Goal: Information Seeking & Learning: Learn about a topic

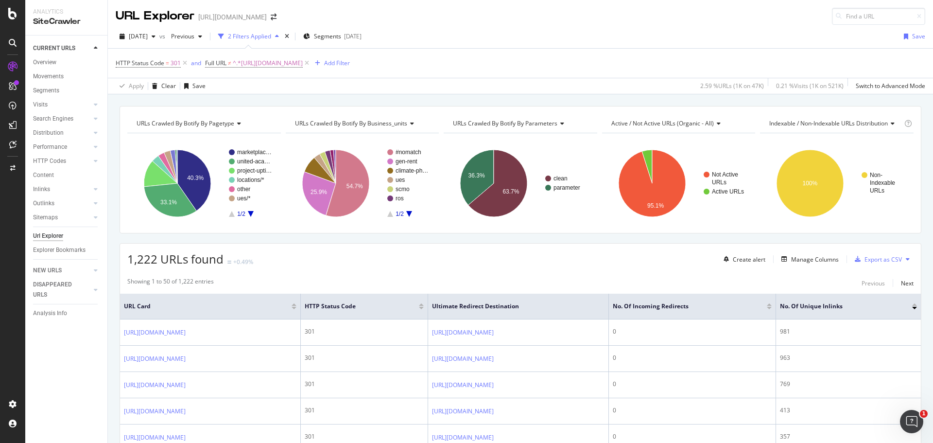
scroll to position [1555, 0]
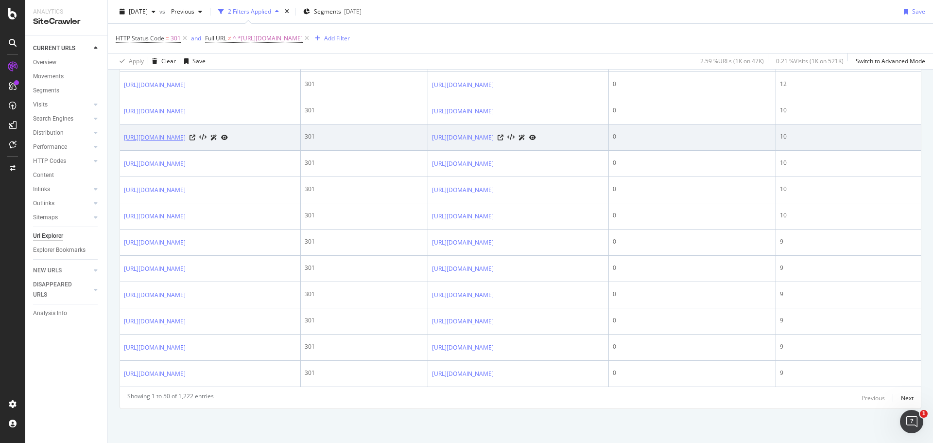
click at [186, 142] on link "[URL][DOMAIN_NAME]" at bounding box center [155, 138] width 62 height 10
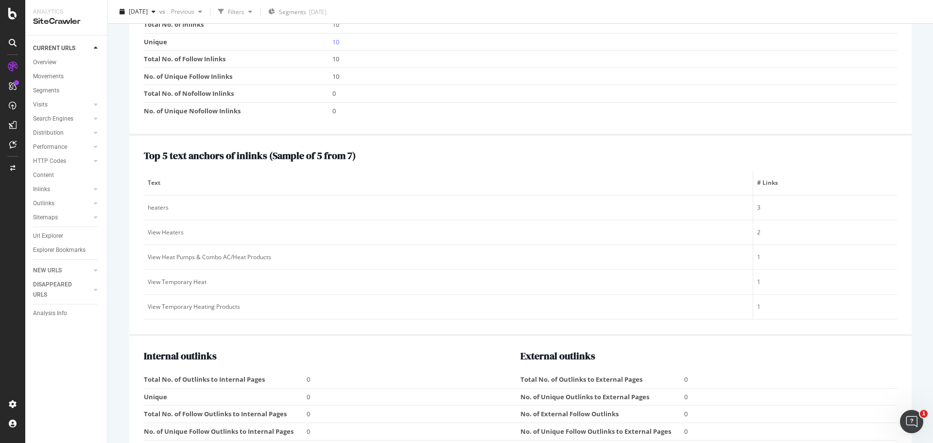
scroll to position [1020, 0]
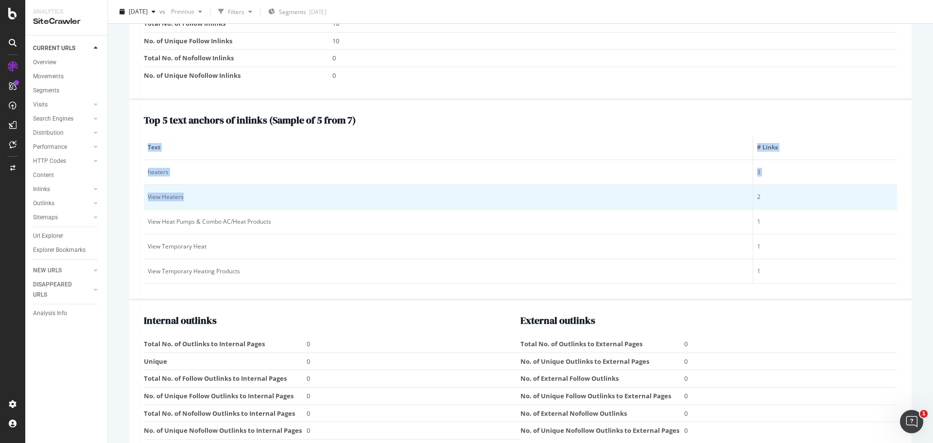
drag, startPoint x: 143, startPoint y: 165, endPoint x: 216, endPoint y: 203, distance: 81.9
click at [216, 203] on div "Top 5 text anchors of inlinks ( Sample of 5 from 7 ) Text # Links heaters 3 Vie…" at bounding box center [520, 200] width 782 height 200
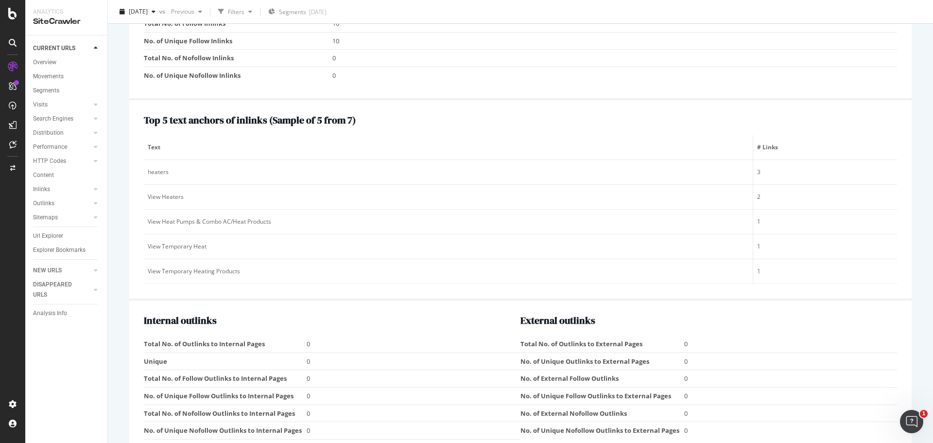
click at [889, 292] on div "Top 5 text anchors of inlinks ( Sample of 5 from 7 ) Text # Links heaters 3 Vie…" at bounding box center [520, 200] width 782 height 200
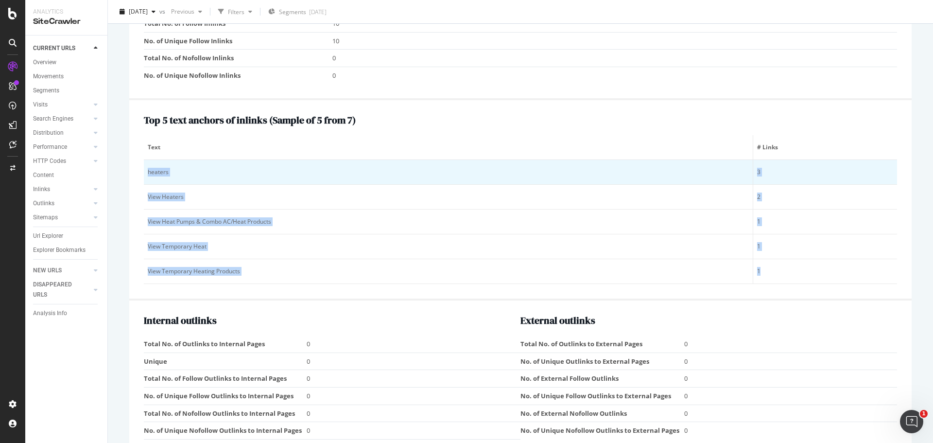
drag, startPoint x: 806, startPoint y: 274, endPoint x: 145, endPoint y: 163, distance: 670.3
click at [145, 163] on tbody "heaters 3 View Heaters 2 View Heat Pumps & Combo AC/Heat Products 1 View Tempor…" at bounding box center [520, 222] width 753 height 124
copy tbody "heaters 3 View Heaters 2 View Heat Pumps & Combo AC/Heat Products 1 View Tempor…"
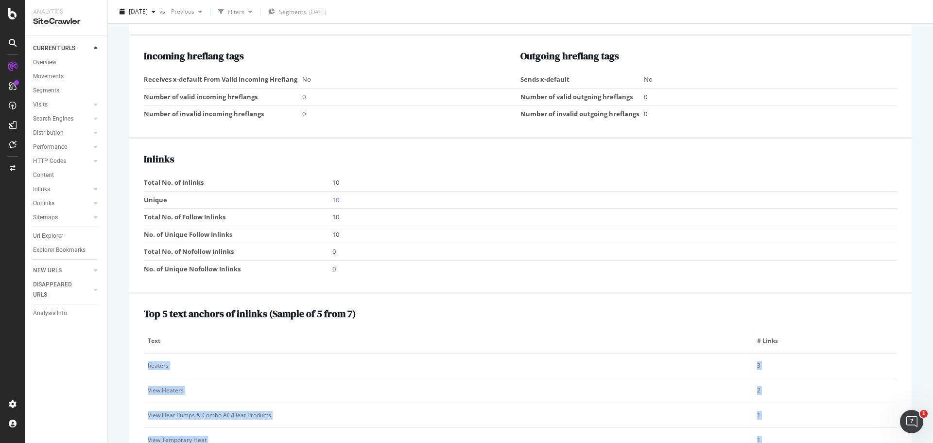
scroll to position [826, 0]
click at [336, 200] on link "10" at bounding box center [335, 200] width 7 height 9
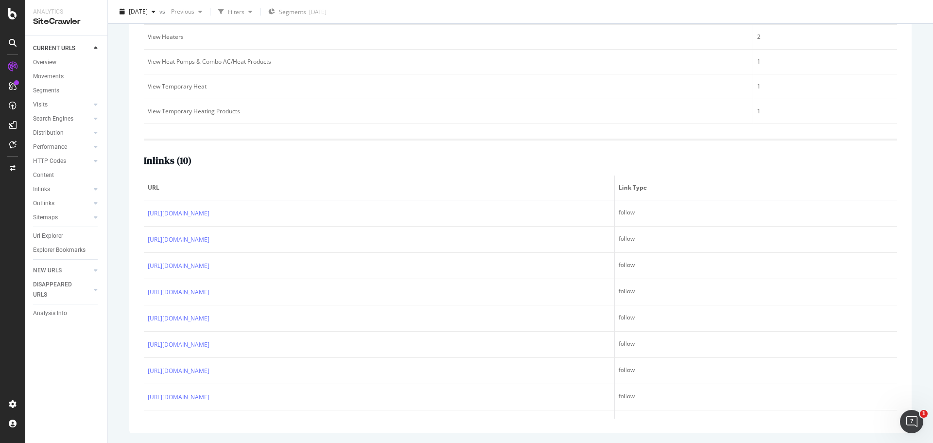
scroll to position [44, 0]
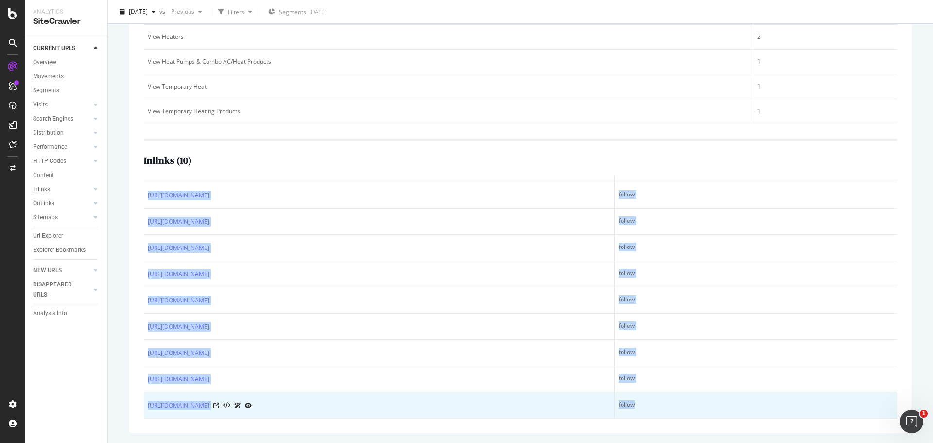
drag, startPoint x: 132, startPoint y: 183, endPoint x: 638, endPoint y: 416, distance: 556.9
click at [638, 416] on div "Top 5 text anchors of inlinks ( Sample of 5 from 7 ) Text # Links heaters 3 Vie…" at bounding box center [520, 186] width 782 height 493
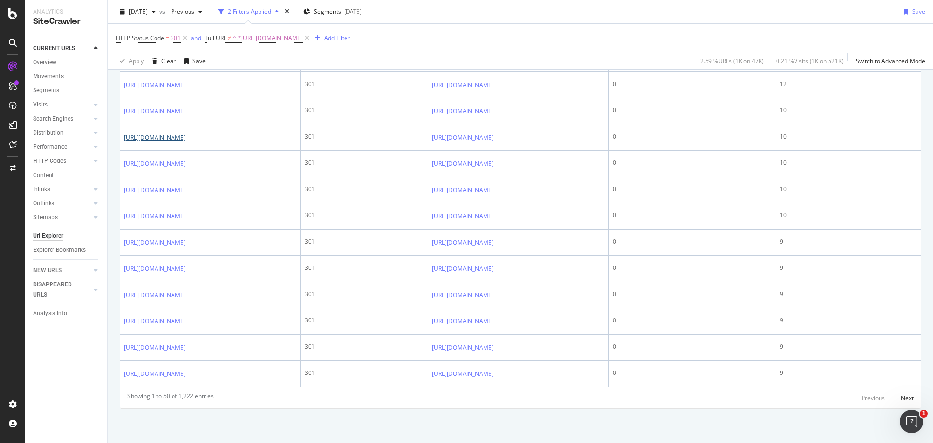
scroll to position [1457, 0]
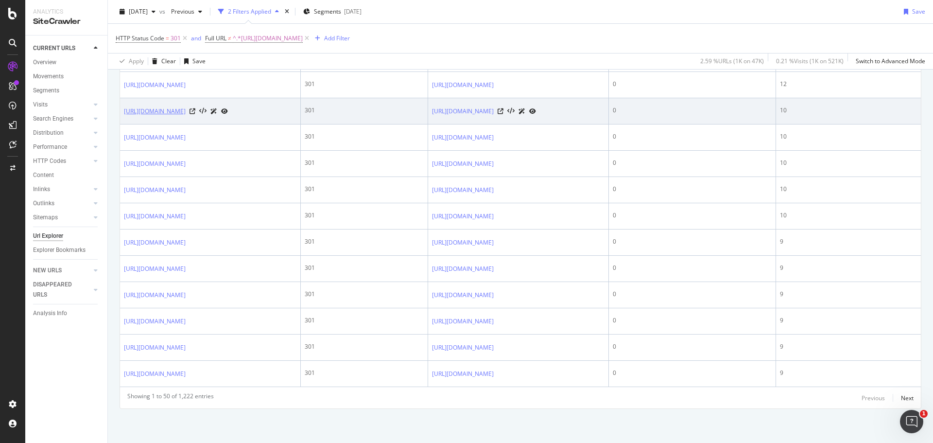
click at [186, 116] on link "https://www.unitedrentals.com/marketplace/equipment/power-hvac/load-banks/netwo…" at bounding box center [155, 111] width 62 height 10
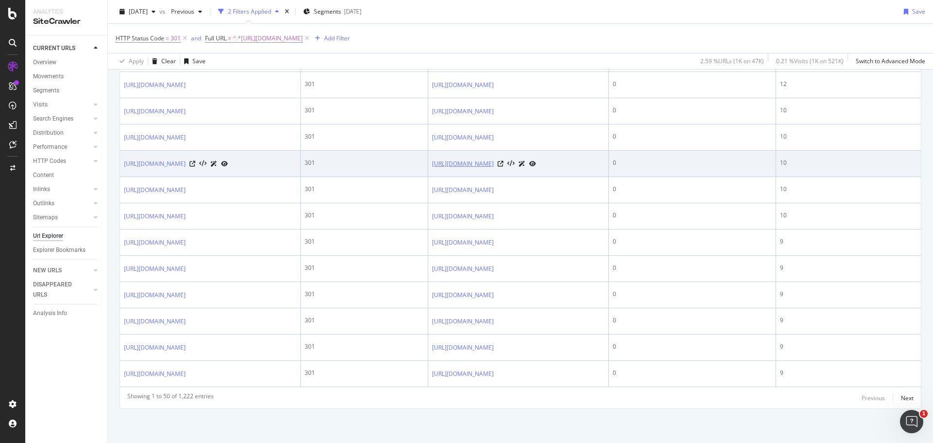
scroll to position [1652, 0]
click at [186, 160] on link "[URL][DOMAIN_NAME]" at bounding box center [155, 164] width 62 height 10
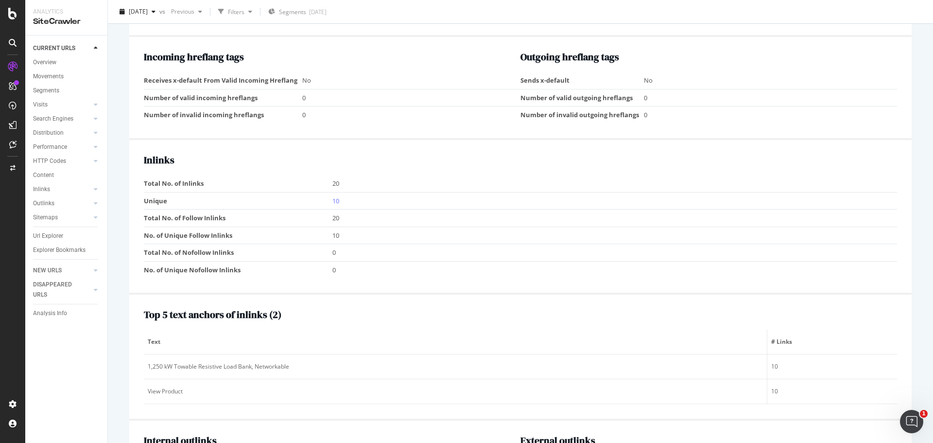
scroll to position [972, 0]
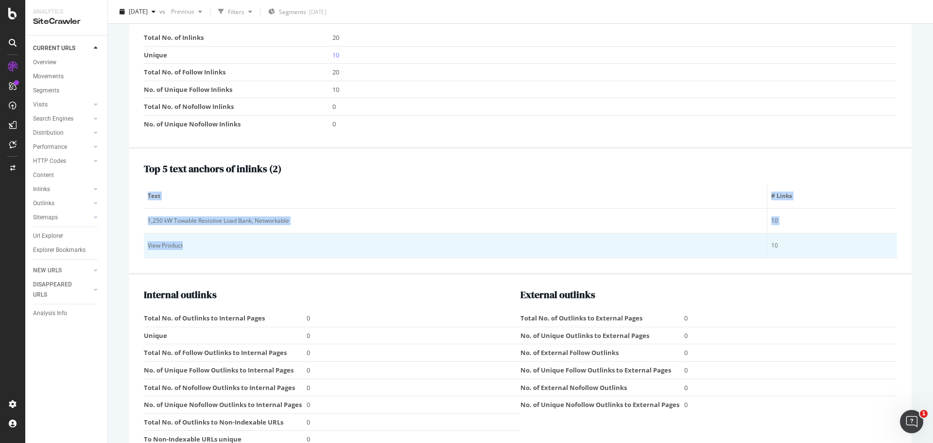
drag, startPoint x: 138, startPoint y: 218, endPoint x: 238, endPoint y: 244, distance: 102.9
click at [238, 244] on div "Top 5 text anchors of inlinks ( 2 ) Text # Links 1,250 kW Towable Resistive Loa…" at bounding box center [520, 212] width 782 height 126
click at [238, 244] on div "View Product" at bounding box center [455, 245] width 615 height 9
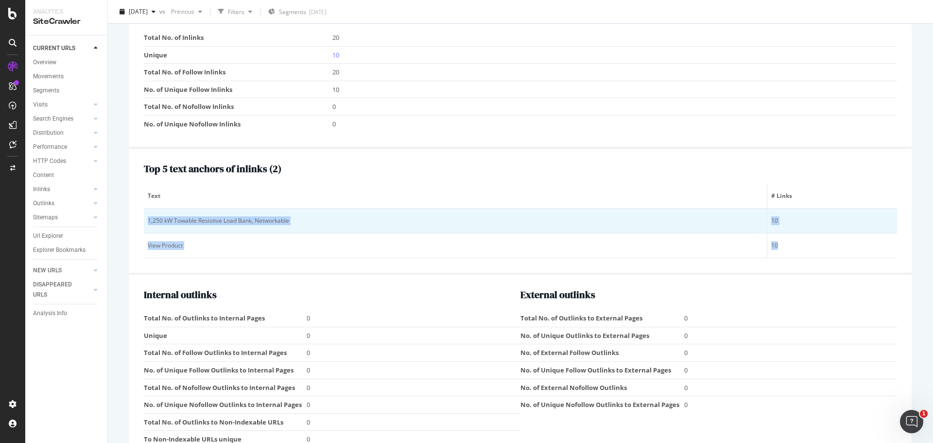
drag, startPoint x: 780, startPoint y: 247, endPoint x: 147, endPoint y: 216, distance: 633.7
click at [147, 216] on tbody "1,250 kW Towable Resistive Load Bank, Networkable 10 View Product 10" at bounding box center [520, 233] width 753 height 50
copy tbody "1,250 kW Towable Resistive Load Bank, Networkable 10 View Product 10"
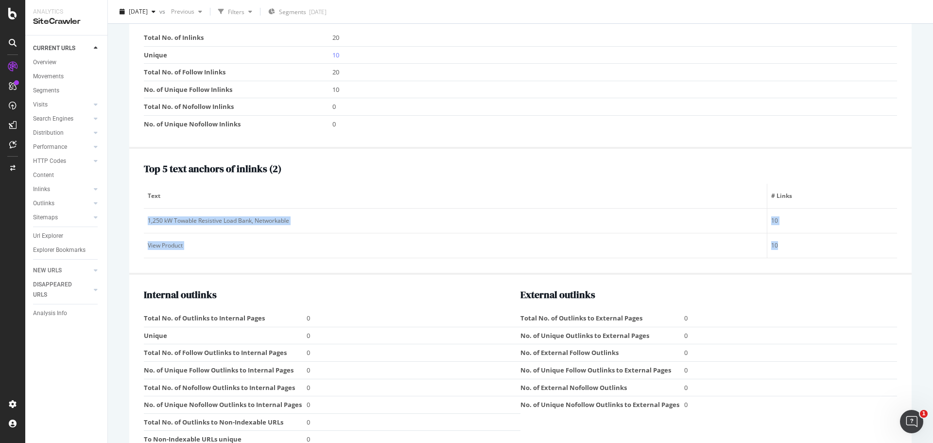
scroll to position [1020, 0]
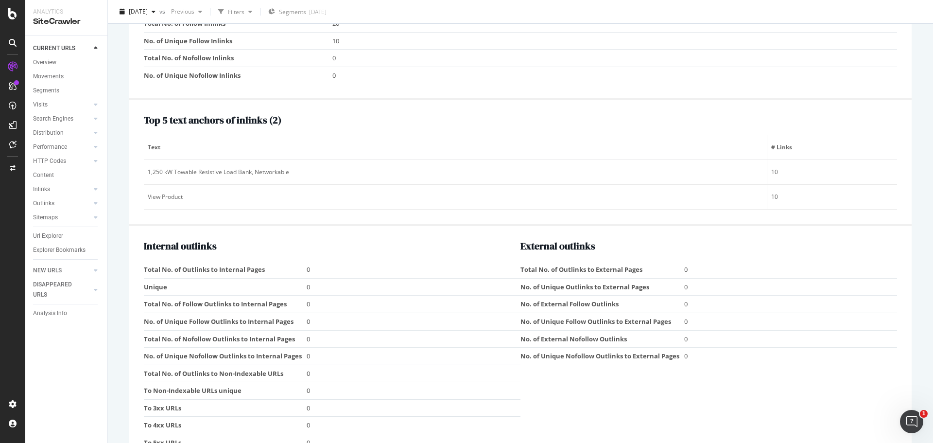
click at [453, 131] on div "Top 5 text anchors of inlinks ( 2 ) Text # Links 1,250 kW Towable Resistive Loa…" at bounding box center [520, 162] width 753 height 95
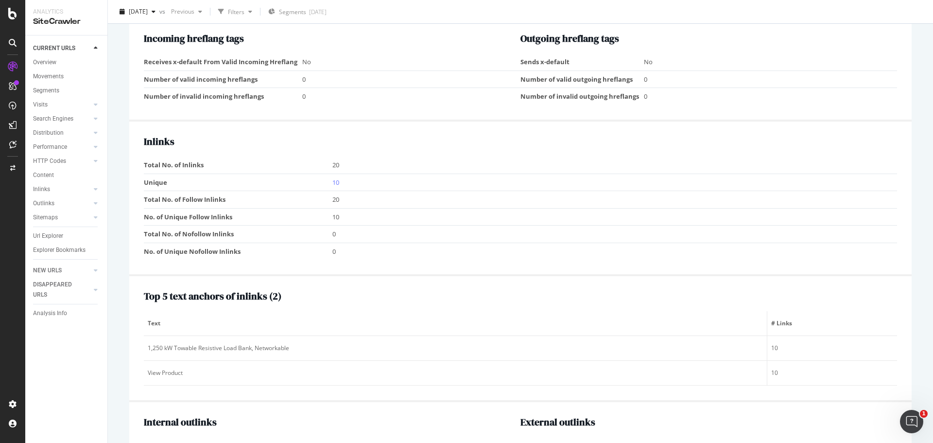
scroll to position [826, 0]
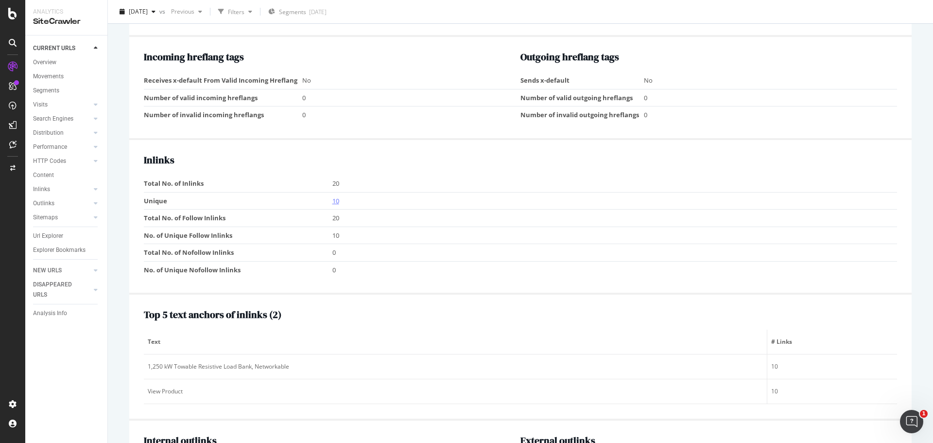
click at [335, 197] on link "10" at bounding box center [335, 200] width 7 height 9
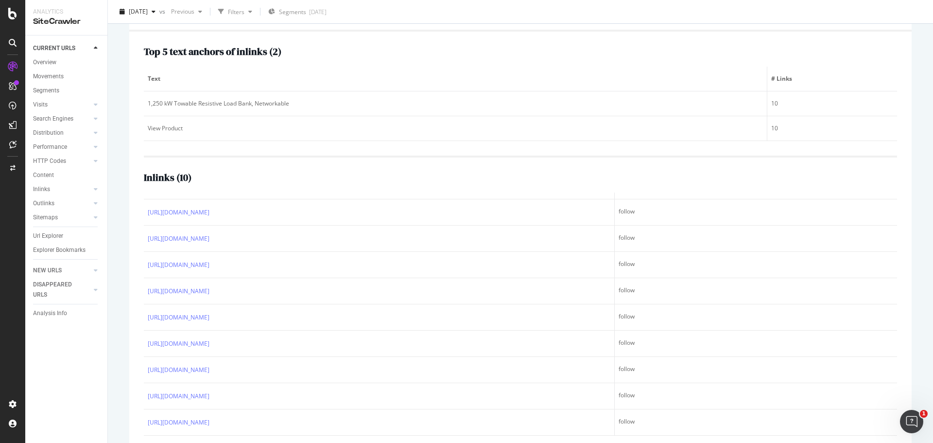
scroll to position [163, 0]
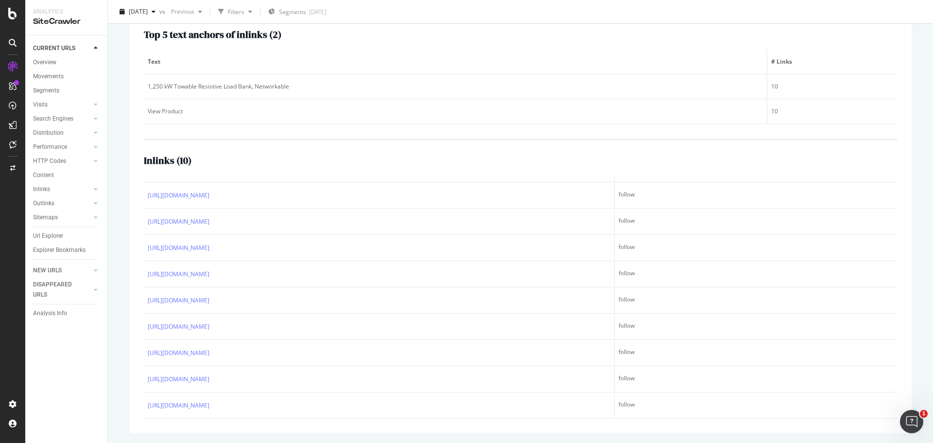
drag, startPoint x: 130, startPoint y: 201, endPoint x: 626, endPoint y: 419, distance: 542.3
click at [626, 419] on div "Top 5 text anchors of inlinks ( 2 ) Text # Links 1,250 kW Towable Resistive Loa…" at bounding box center [520, 224] width 782 height 418
click at [493, 152] on div "Inlinks ( 10 ) URL Link Type https://www.unitedrentals.com/solutions/specialty-…" at bounding box center [520, 278] width 753 height 280
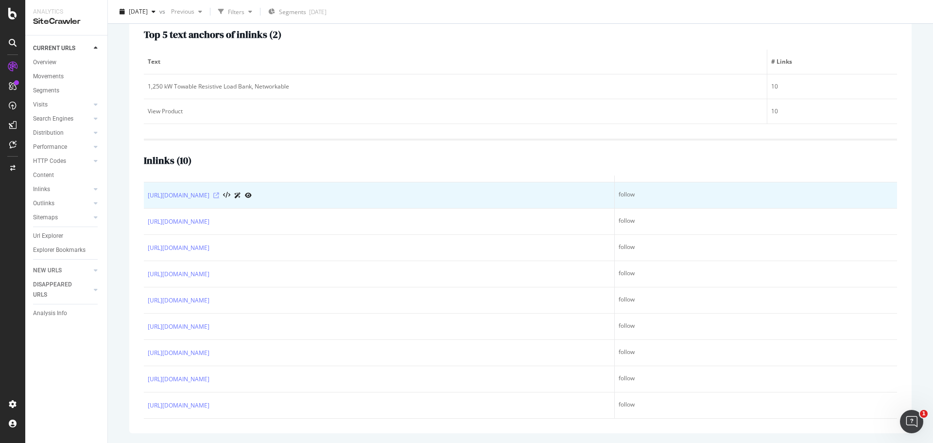
click at [219, 196] on icon at bounding box center [216, 195] width 6 height 6
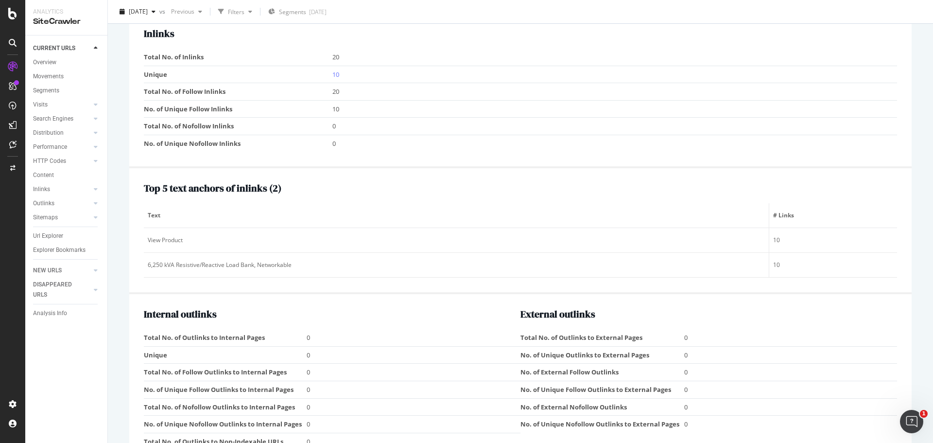
scroll to position [972, 0]
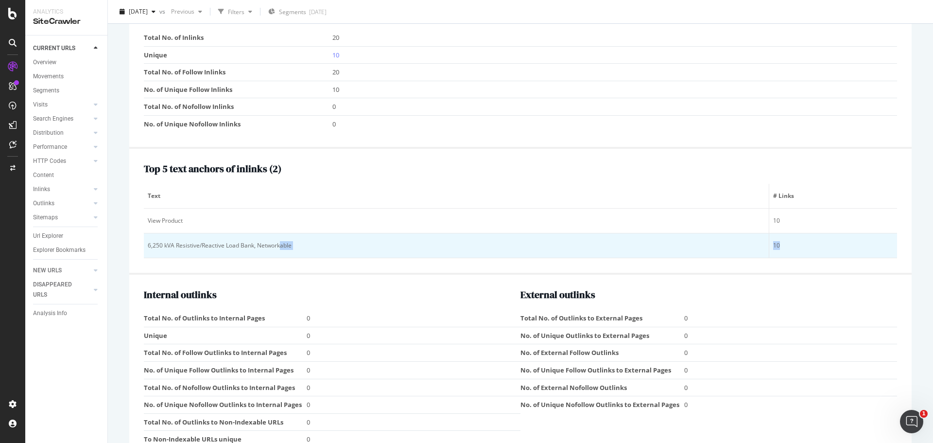
drag, startPoint x: 790, startPoint y: 247, endPoint x: 278, endPoint y: 238, distance: 512.6
click at [279, 238] on tr "6,250 kVA Resistive/Reactive Load Bank, Networkable 10" at bounding box center [520, 245] width 753 height 25
drag, startPoint x: 136, startPoint y: 216, endPoint x: 443, endPoint y: 239, distance: 308.4
click at [443, 239] on div "Top 5 text anchors of inlinks ( 2 ) Text # Links View Product 10 6,250 kVA Resi…" at bounding box center [520, 212] width 782 height 126
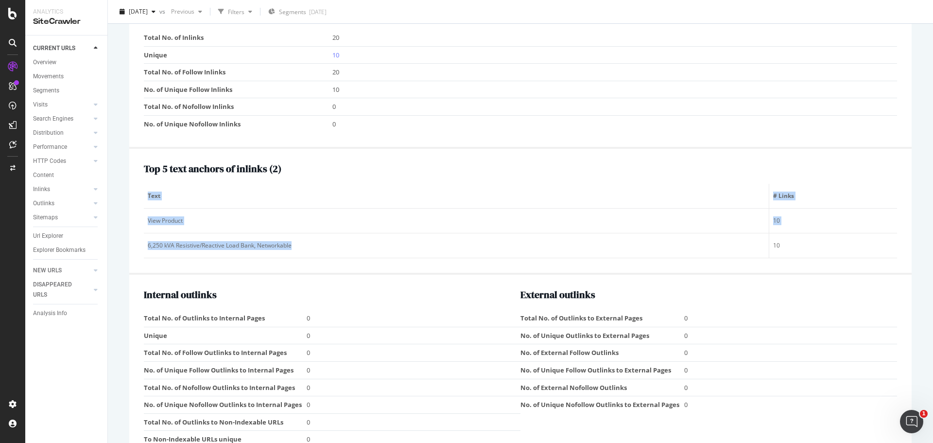
click at [428, 177] on div "Top 5 text anchors of inlinks ( 2 ) Text # Links View Product 10 6,250 kVA Resi…" at bounding box center [520, 210] width 753 height 95
click at [831, 165] on h2 "Top 5 text anchors of inlinks ( 2 )" at bounding box center [520, 168] width 753 height 11
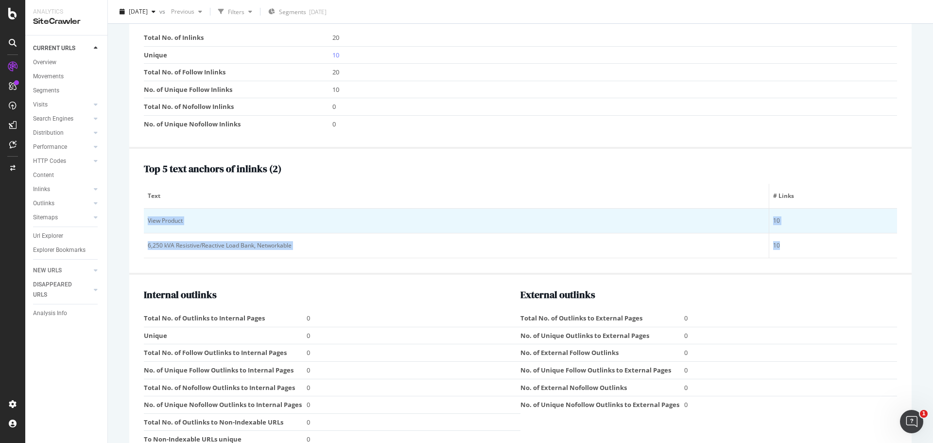
drag, startPoint x: 778, startPoint y: 245, endPoint x: 146, endPoint y: 218, distance: 632.6
click at [146, 218] on tbody "View Product 10 6,250 kVA Resistive/Reactive Load Bank, Networkable 10" at bounding box center [520, 233] width 753 height 50
copy tbody "View Product 10 6,250 kVA Resistive/Reactive Load Bank, Networkable 10"
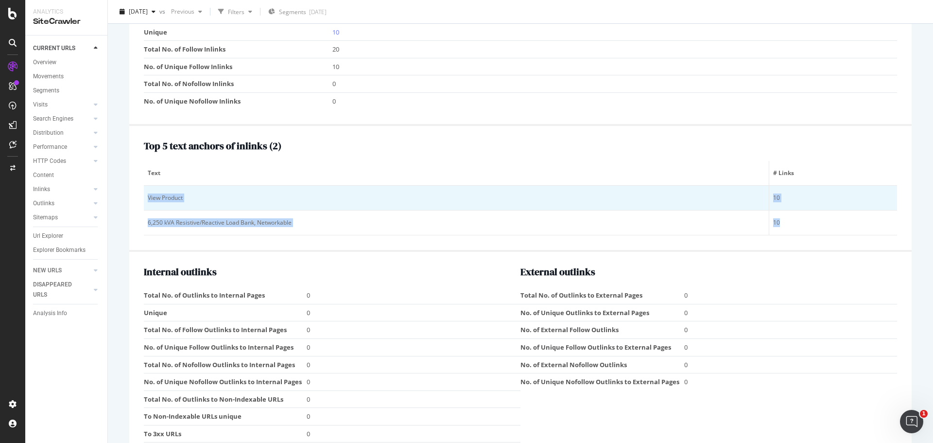
scroll to position [858, 0]
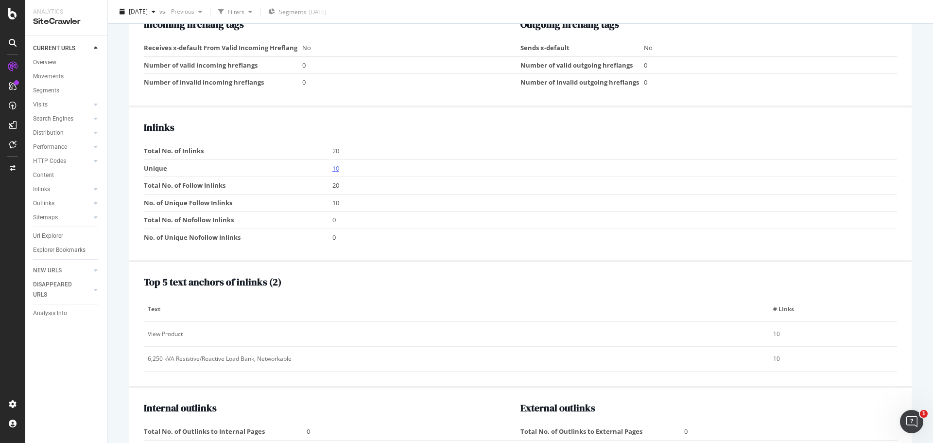
click at [337, 168] on link "10" at bounding box center [335, 168] width 7 height 9
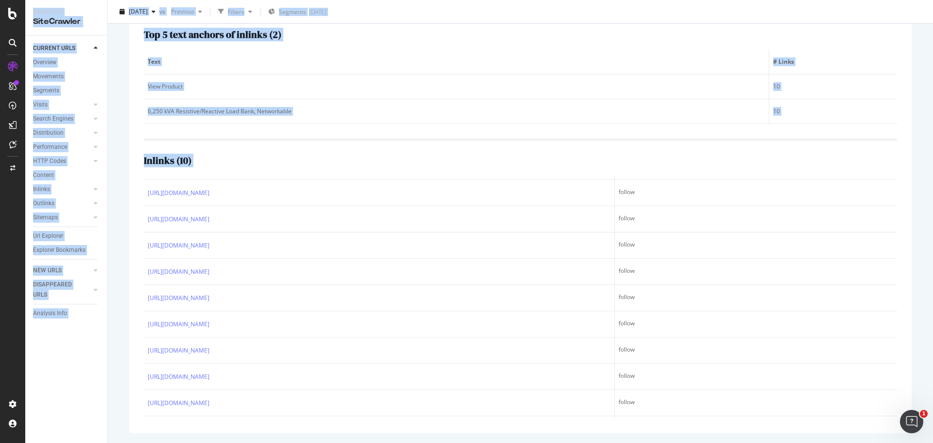
scroll to position [307, 0]
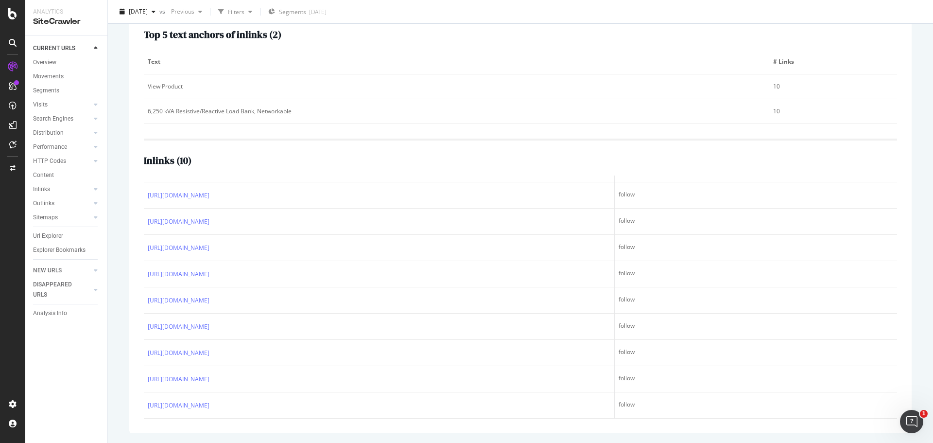
drag, startPoint x: 148, startPoint y: 188, endPoint x: 628, endPoint y: 421, distance: 533.6
click at [628, 421] on div "Top 5 text anchors of inlinks ( 2 ) Text # Links View Product 10 6,250 kVA Resi…" at bounding box center [520, 224] width 782 height 418
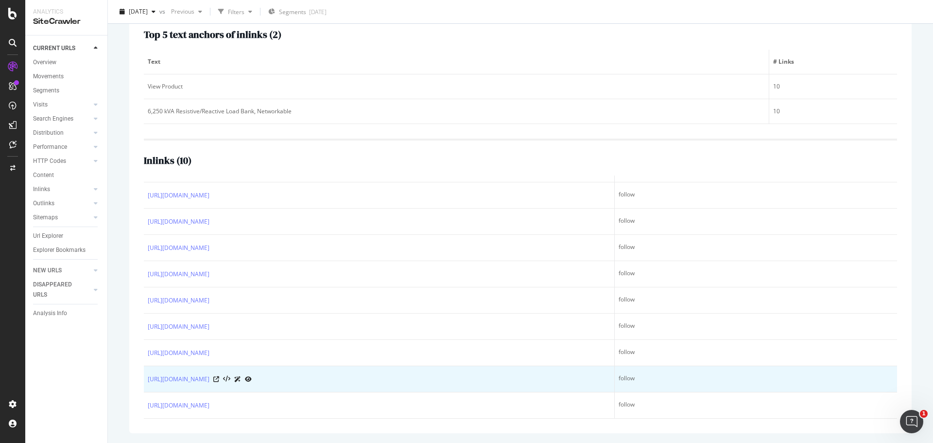
copy colgroup
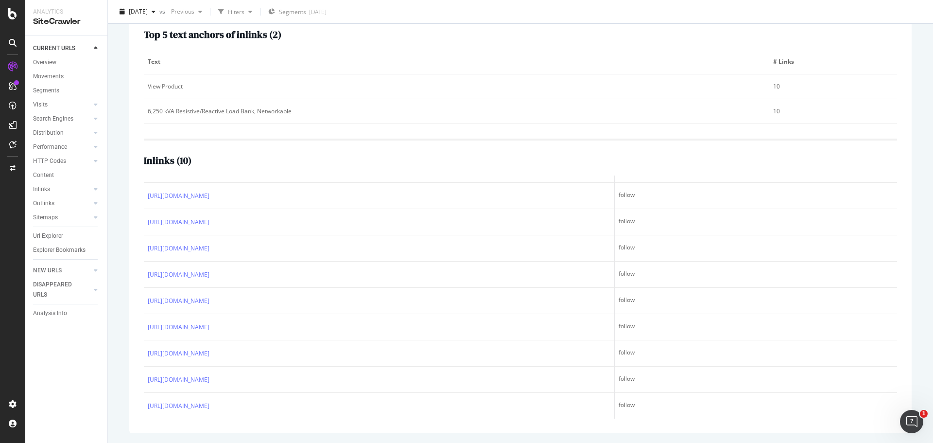
scroll to position [0, 0]
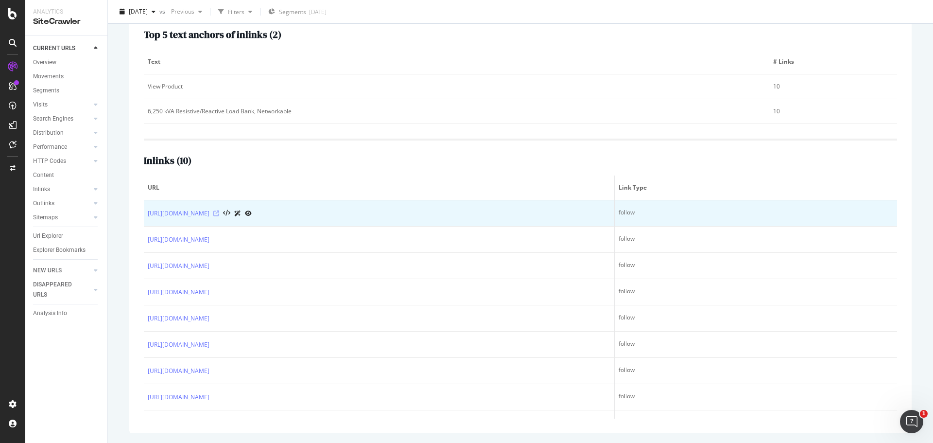
click at [219, 212] on icon at bounding box center [216, 213] width 6 height 6
